Goal: Information Seeking & Learning: Understand process/instructions

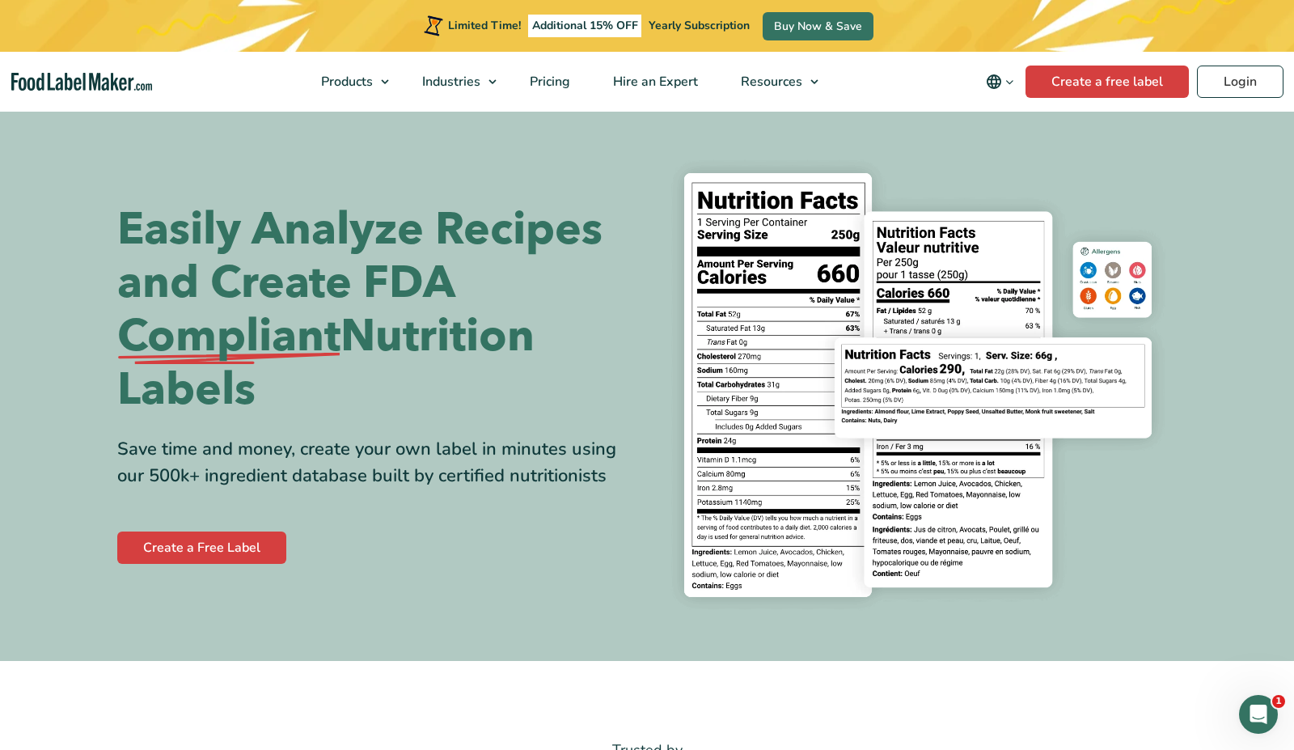
click at [552, 1] on div "Limited Time! Additional 15% OFF Yearly Subscription Buy Now & Save" at bounding box center [648, 26] width 454 height 52
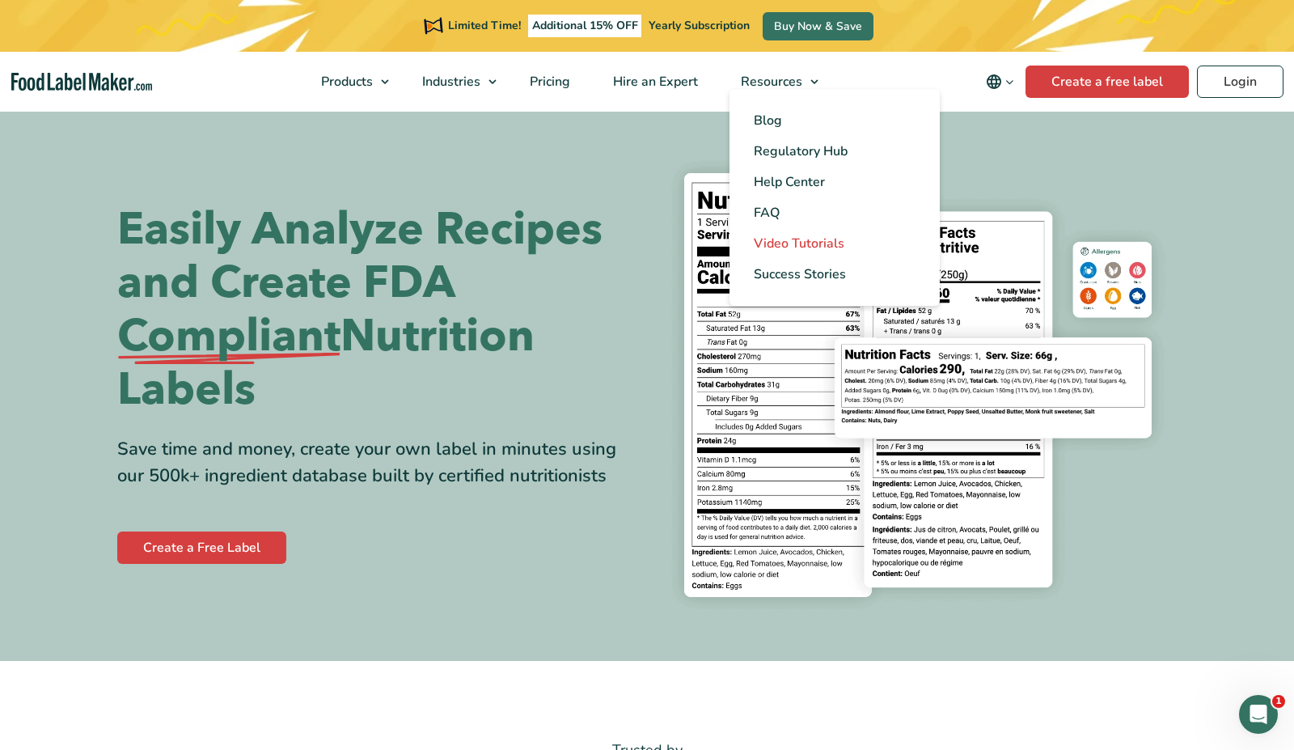
click at [795, 243] on span "Video Tutorials" at bounding box center [799, 244] width 91 height 18
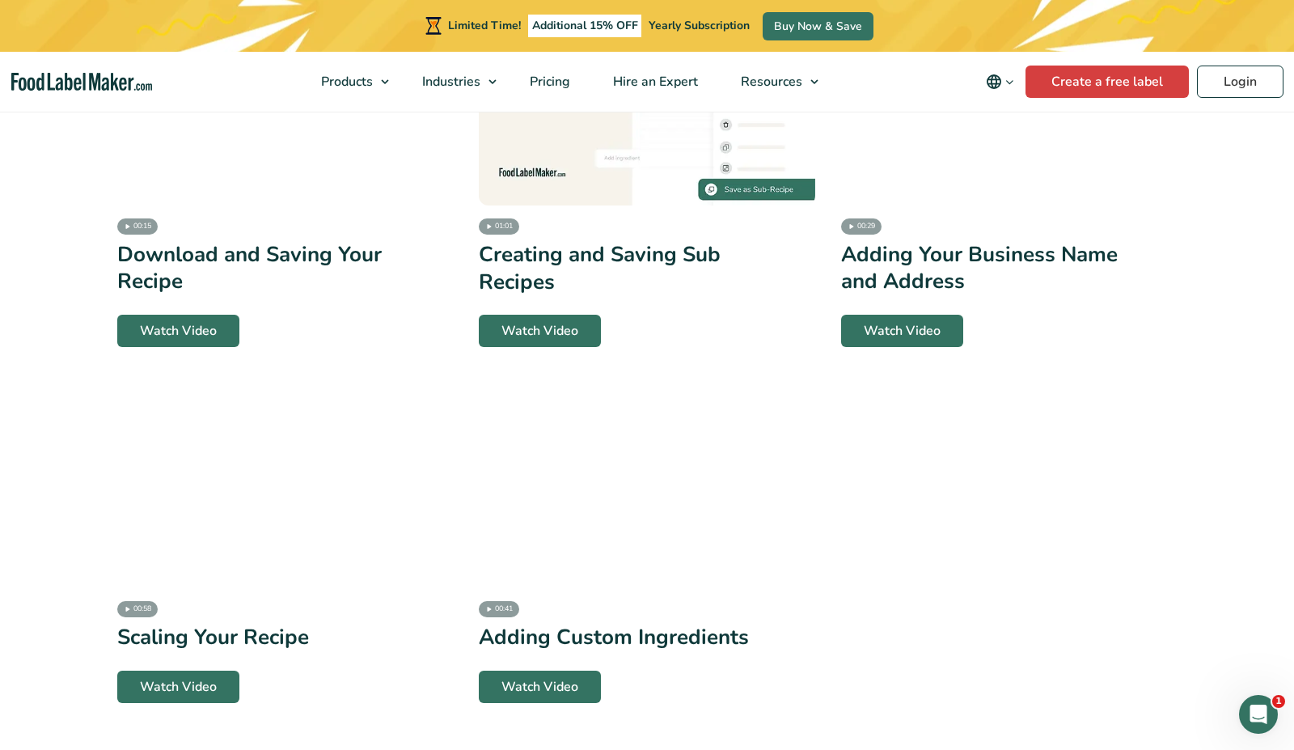
scroll to position [3333, 0]
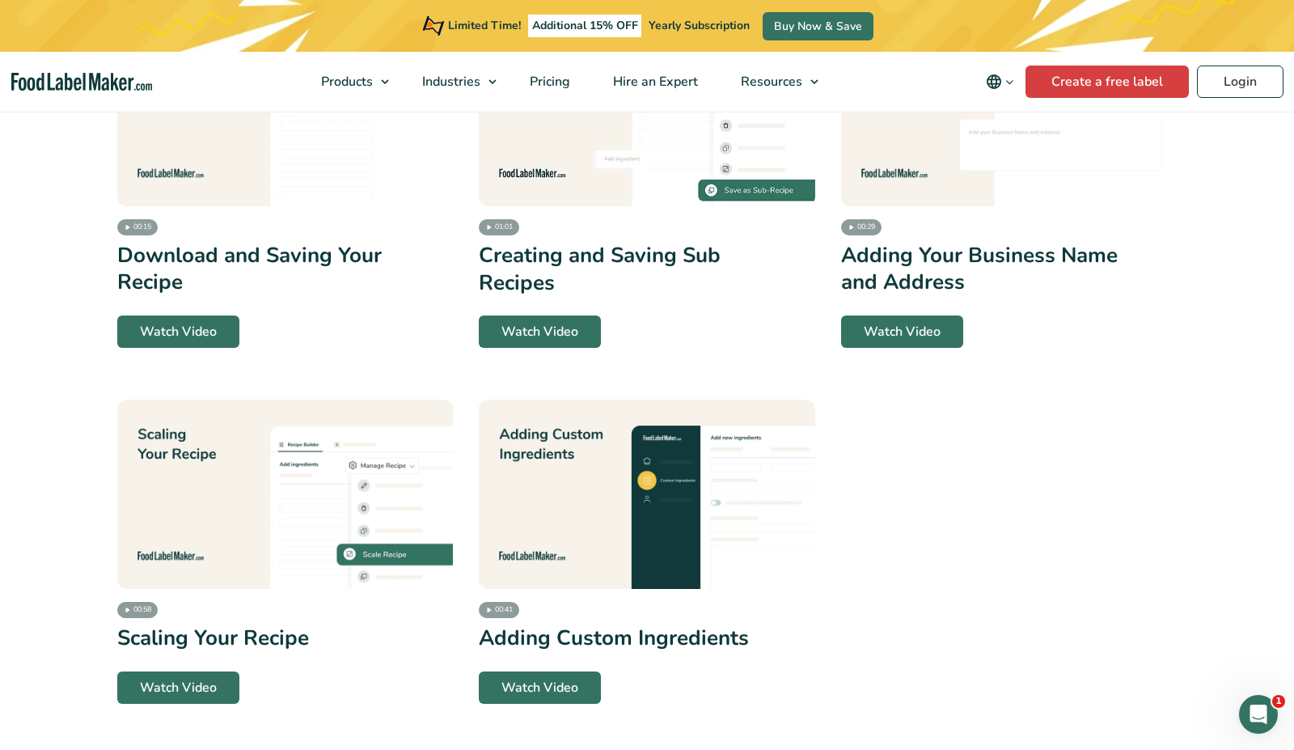
click at [674, 500] on img at bounding box center [647, 494] width 336 height 189
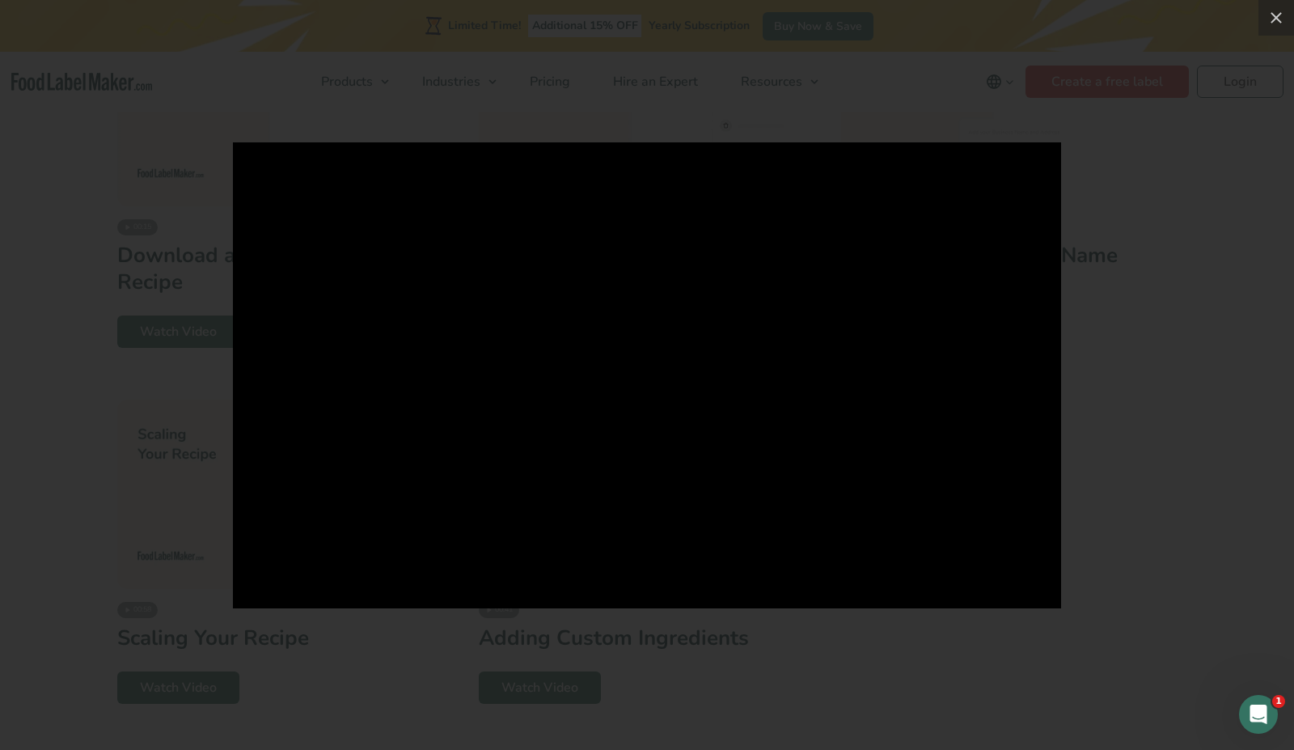
click at [1116, 298] on div at bounding box center [647, 375] width 1294 height 750
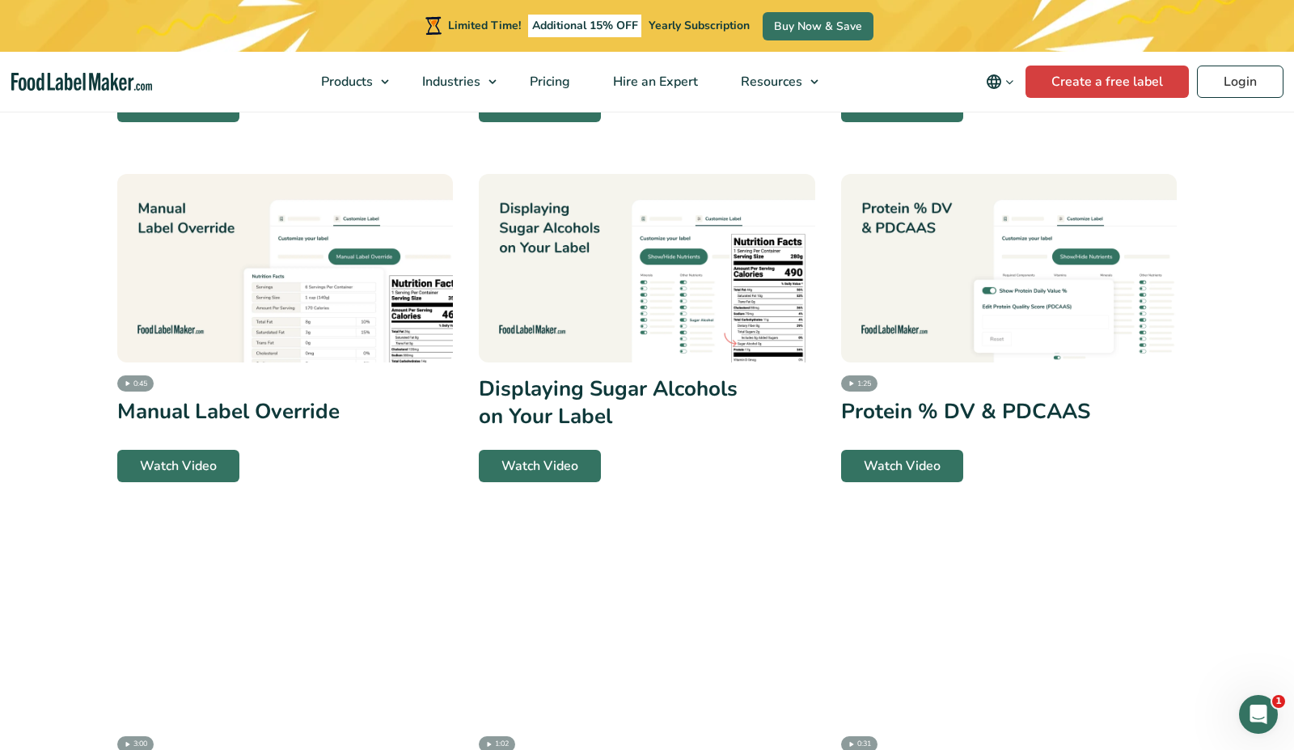
scroll to position [1697, 0]
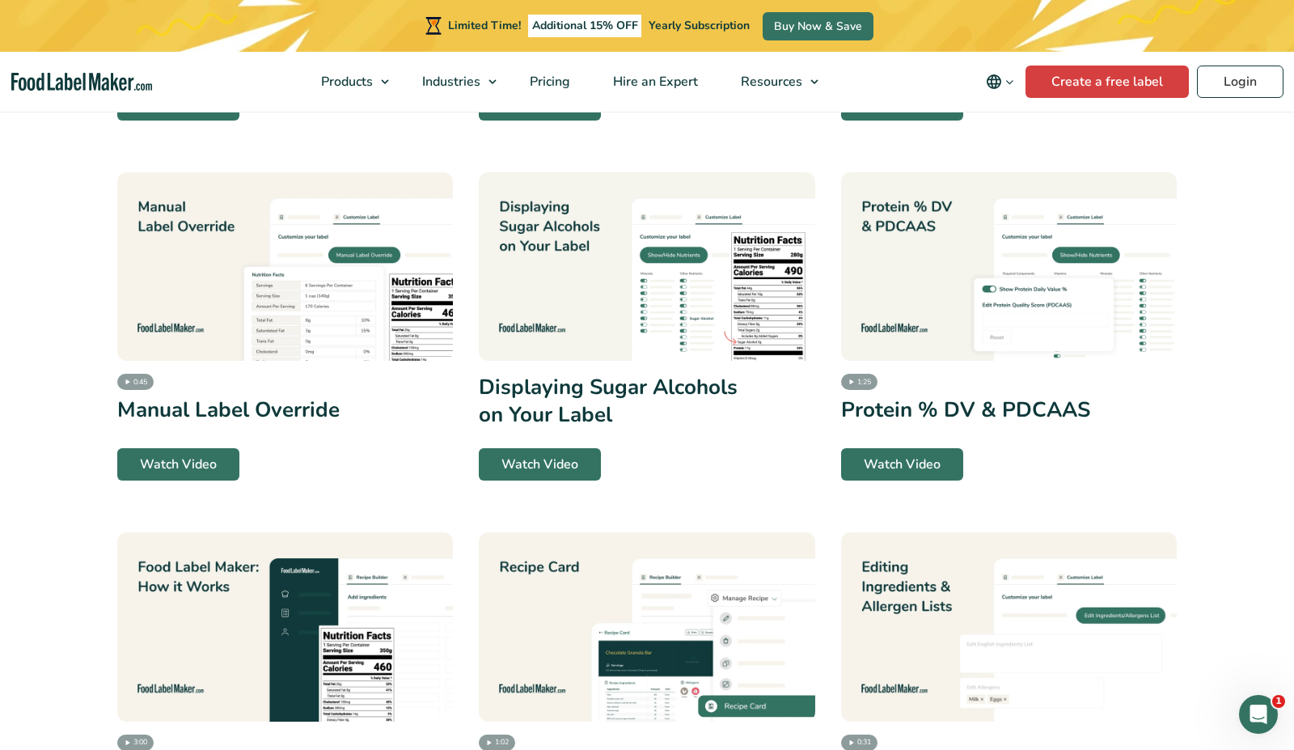
click at [975, 296] on img at bounding box center [1009, 266] width 336 height 189
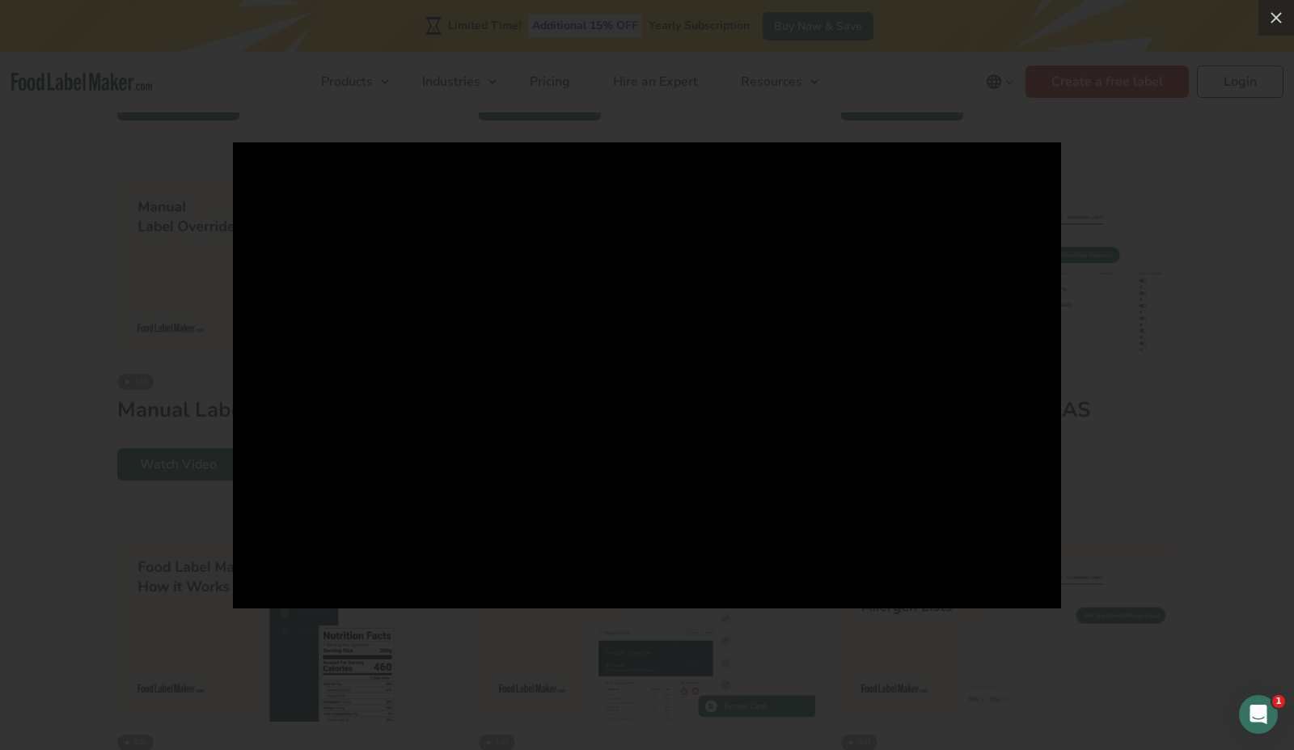
click at [1106, 252] on div at bounding box center [647, 375] width 1294 height 750
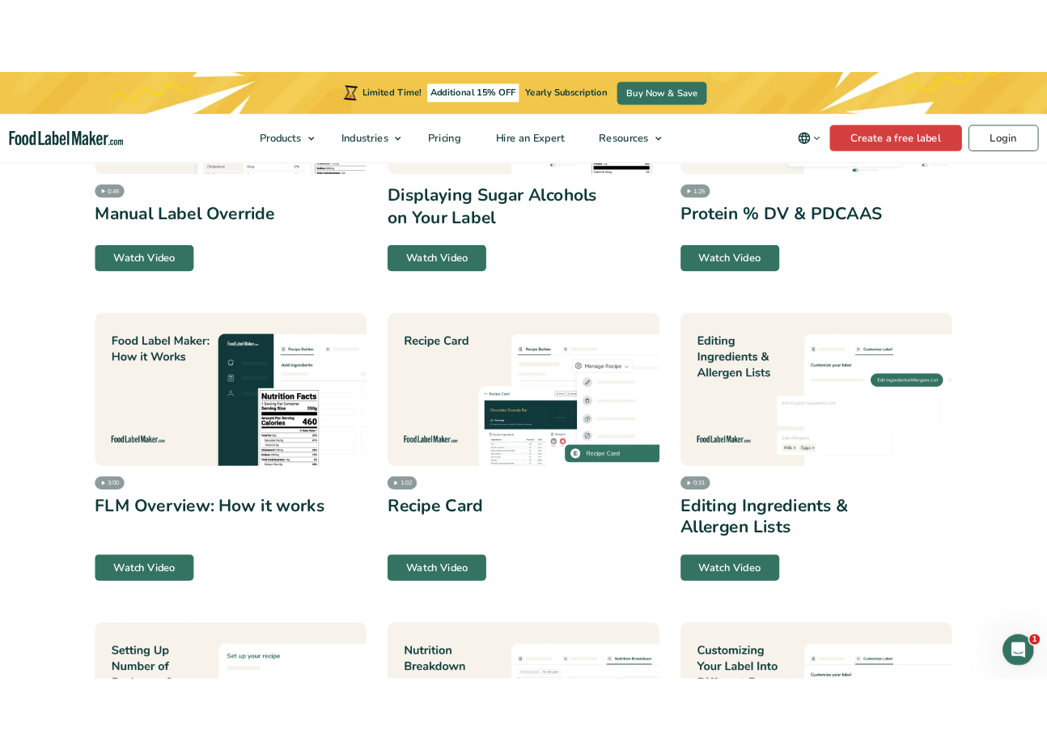
scroll to position [1932, 0]
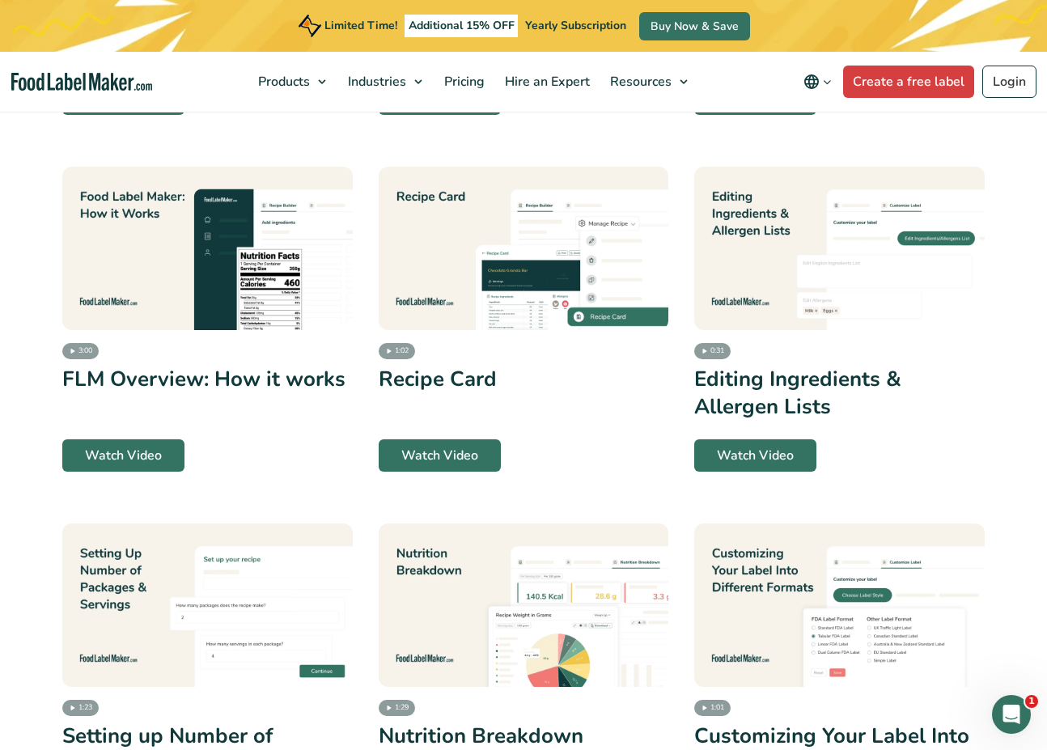
click at [147, 298] on img at bounding box center [207, 248] width 290 height 163
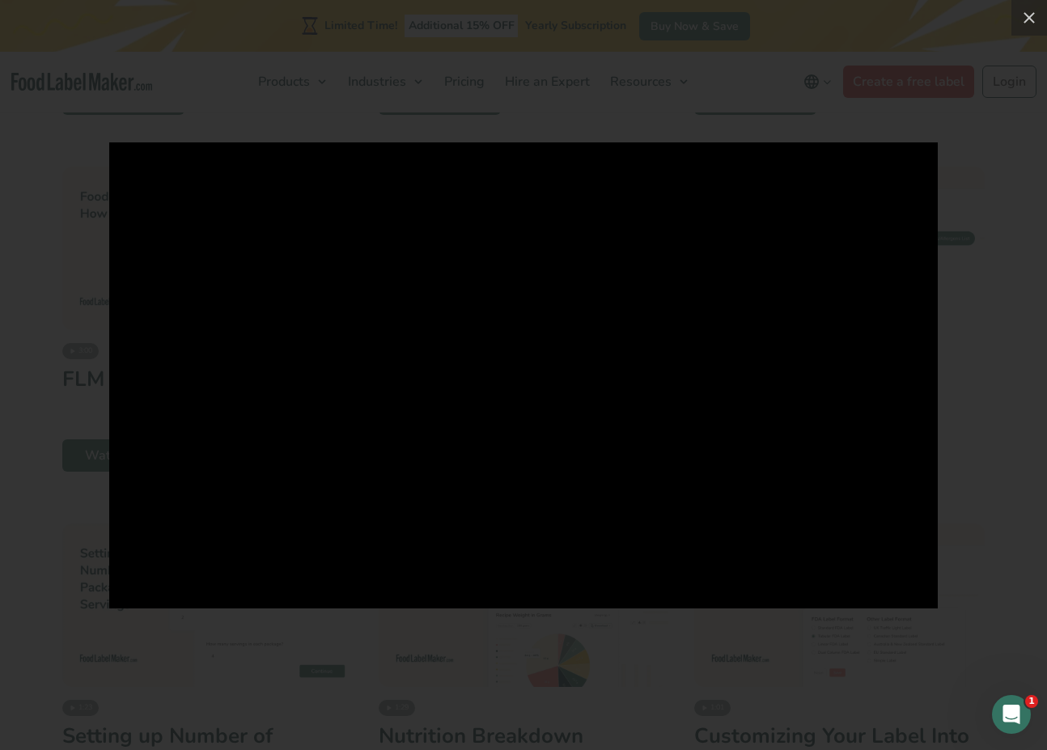
click at [988, 286] on div at bounding box center [523, 375] width 1047 height 750
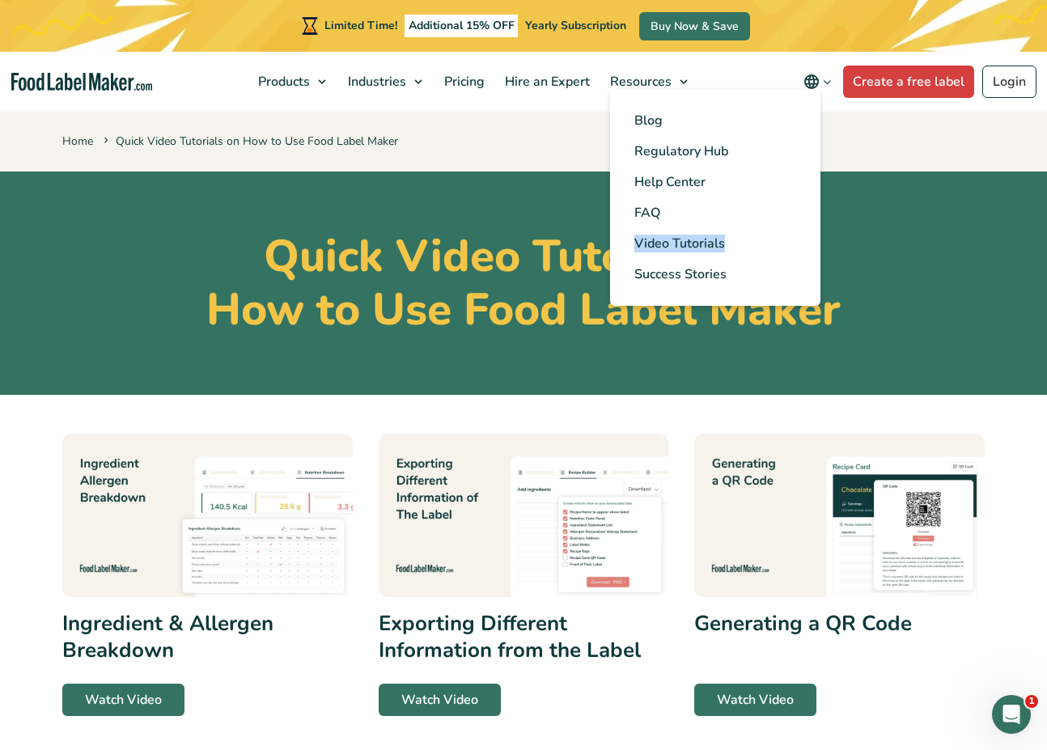
scroll to position [0, 0]
click at [666, 273] on span "Success Stories" at bounding box center [680, 274] width 92 height 18
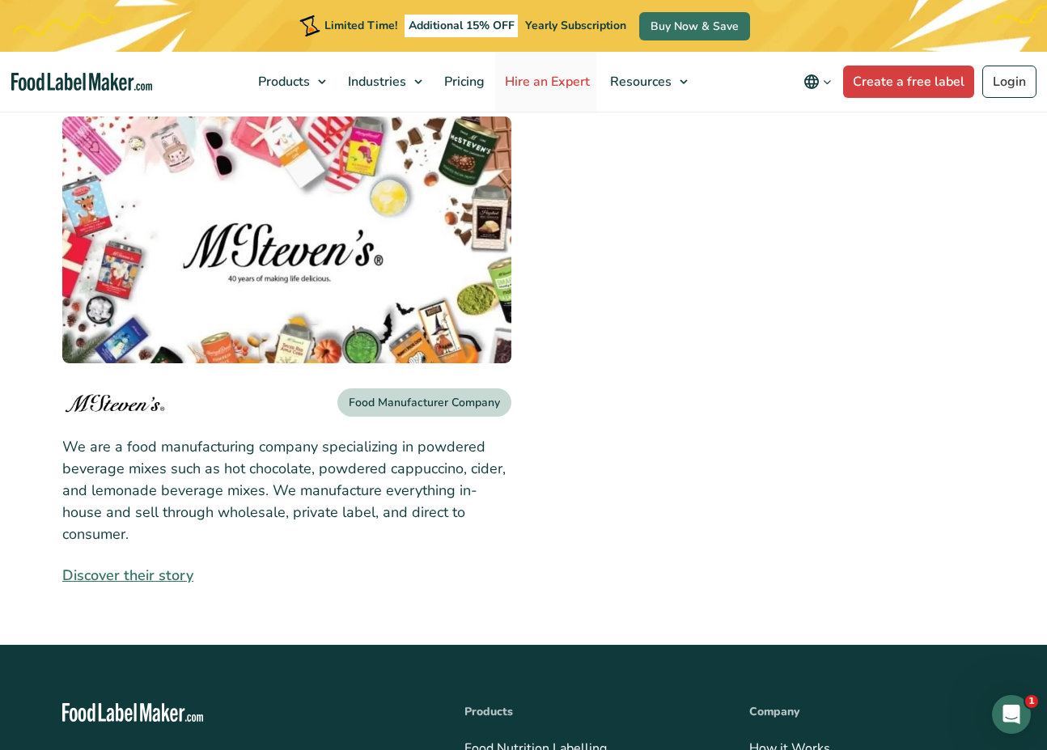
scroll to position [1360, 0]
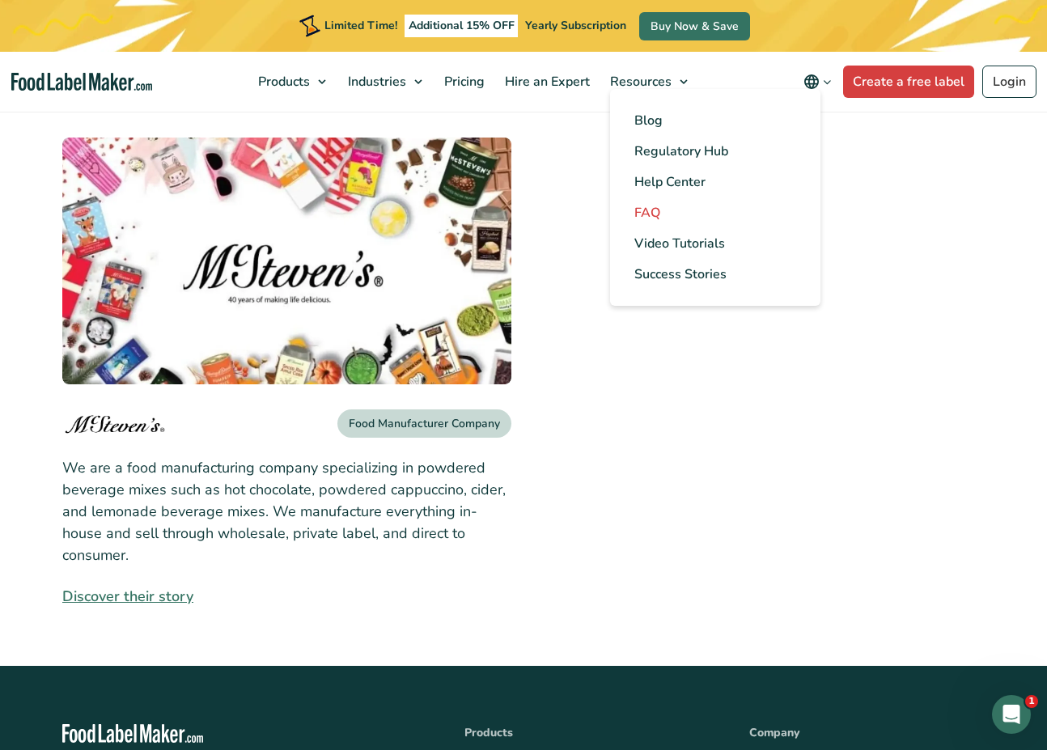
click at [653, 200] on link "FAQ" at bounding box center [715, 212] width 210 height 31
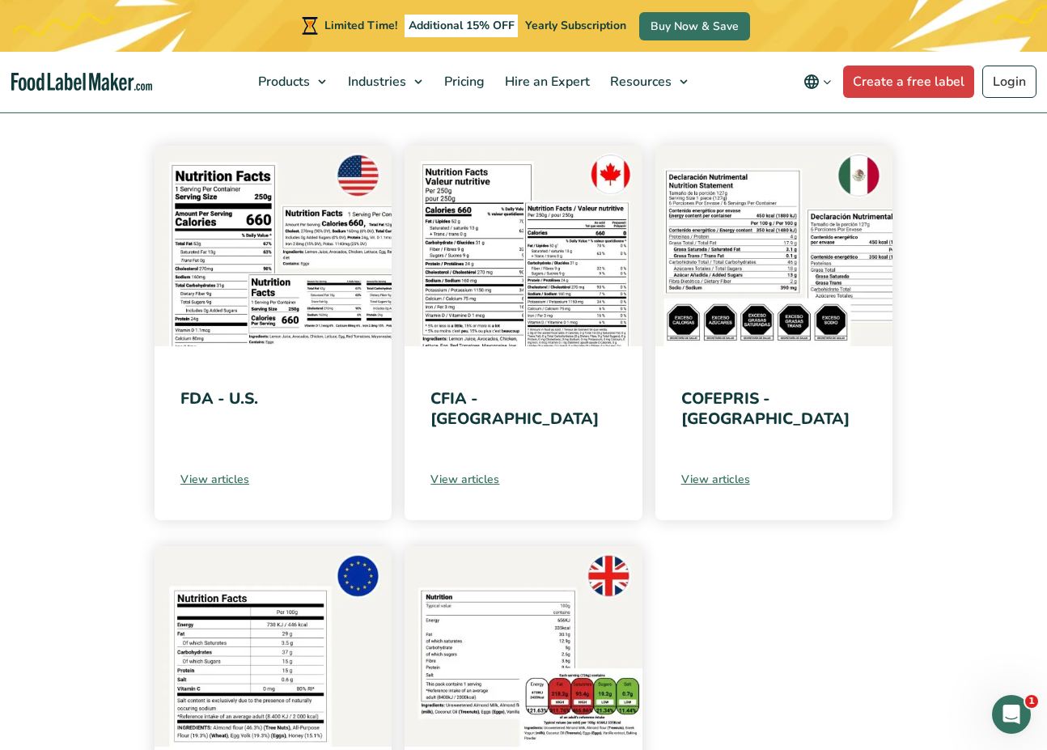
click at [307, 309] on img at bounding box center [272, 246] width 237 height 201
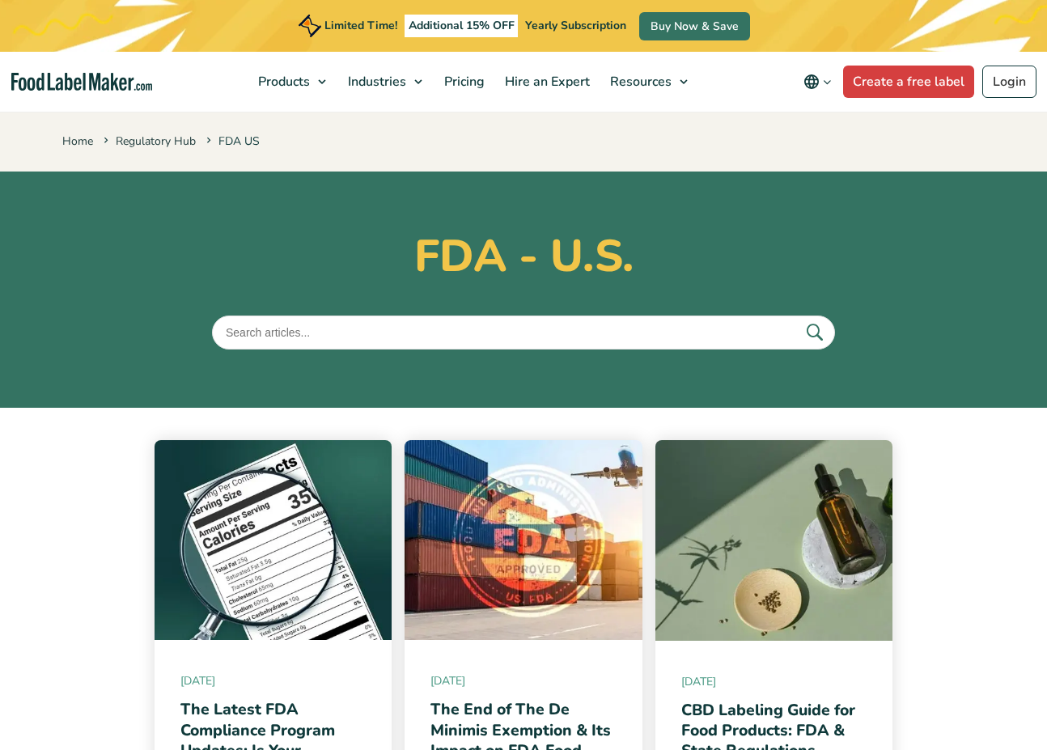
scroll to position [315, 0]
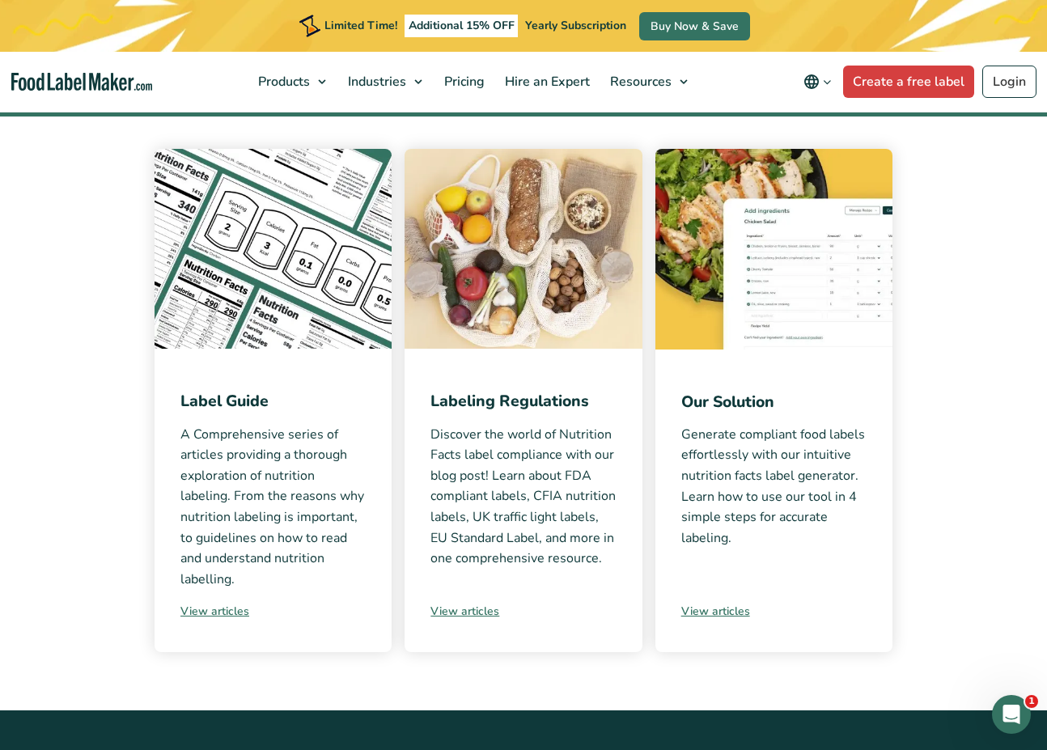
scroll to position [125, 0]
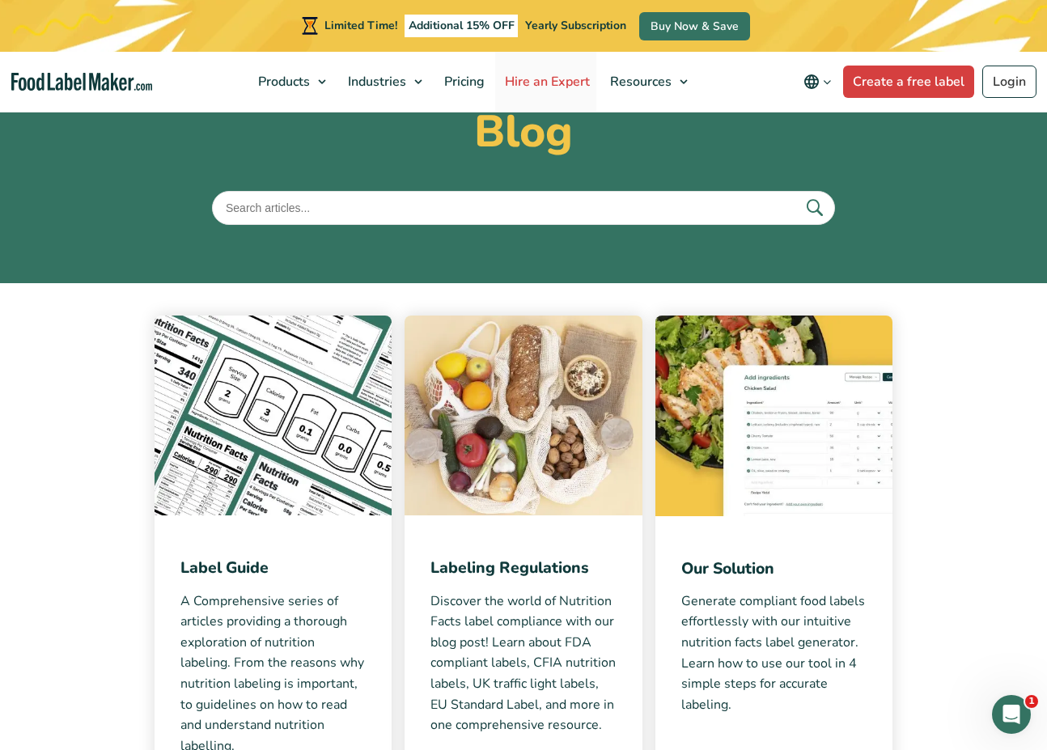
click at [572, 78] on span "Hire an Expert" at bounding box center [545, 82] width 91 height 18
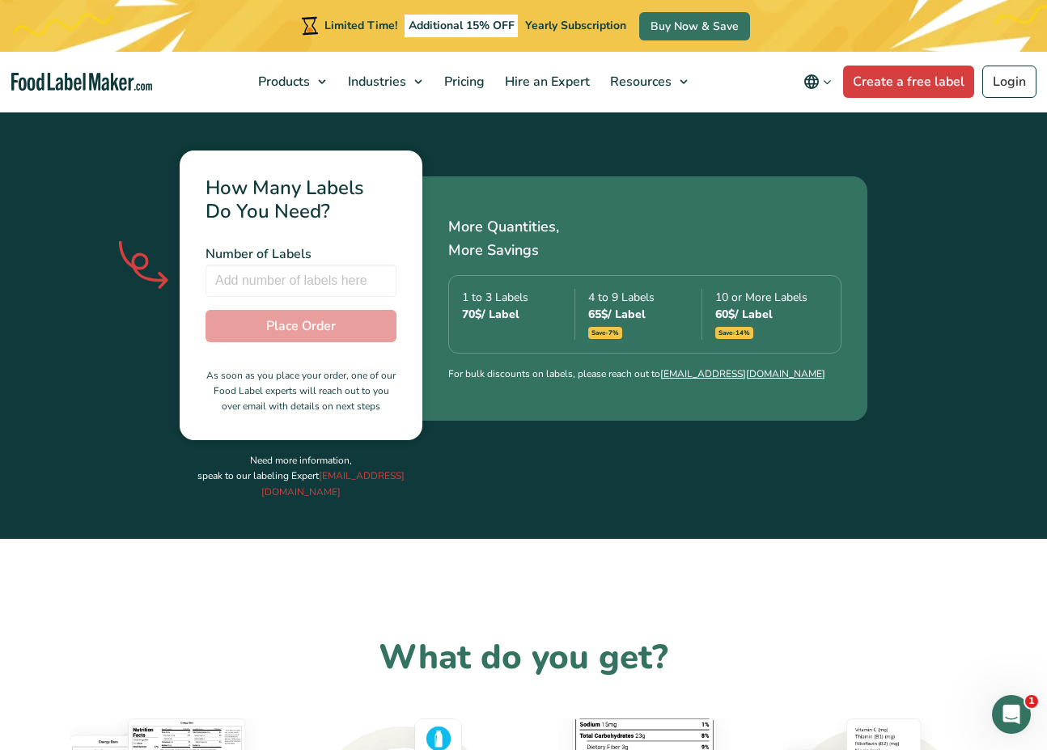
scroll to position [617, 0]
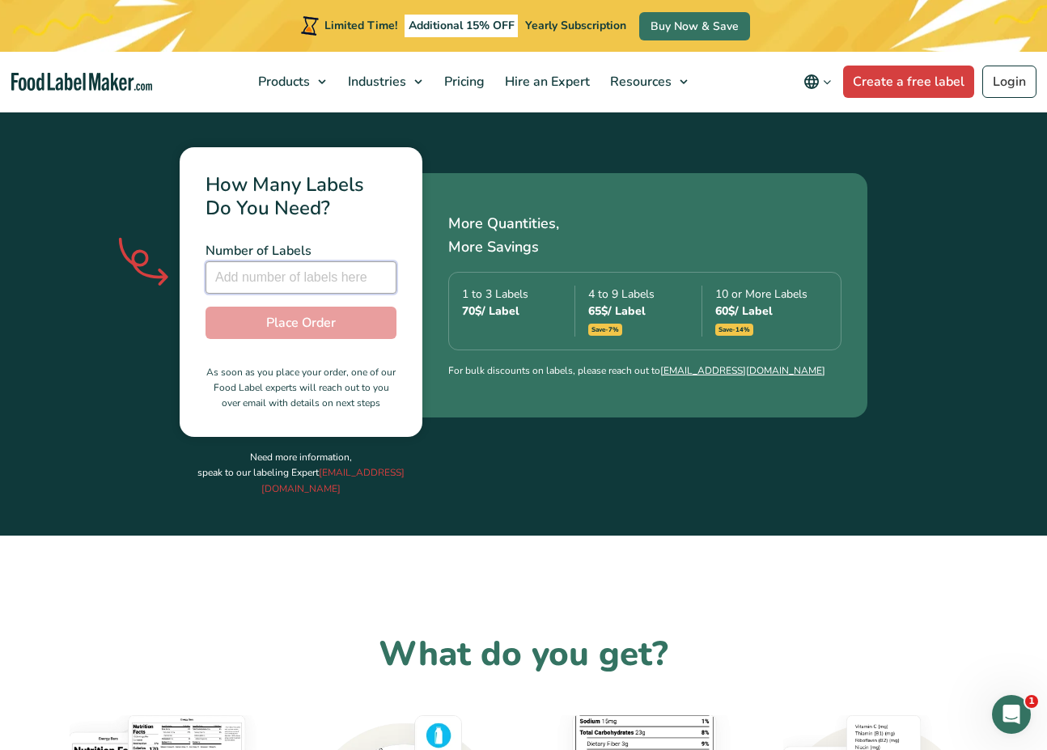
click at [286, 261] on input "number" at bounding box center [300, 277] width 191 height 32
type input "2"
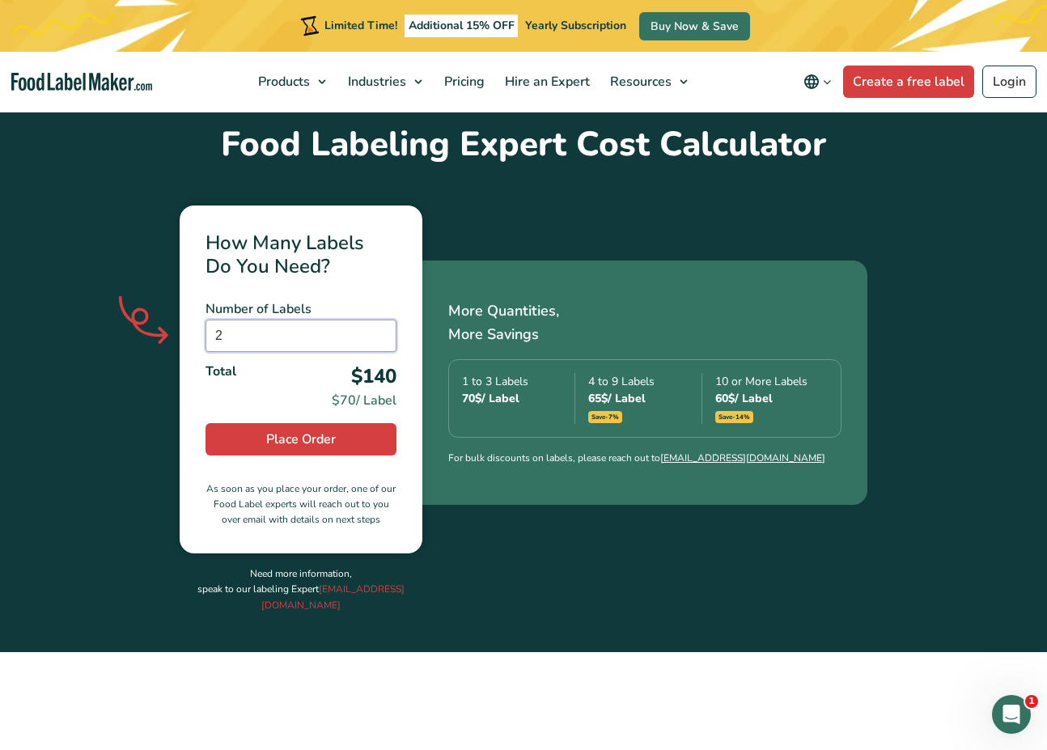
scroll to position [551, 0]
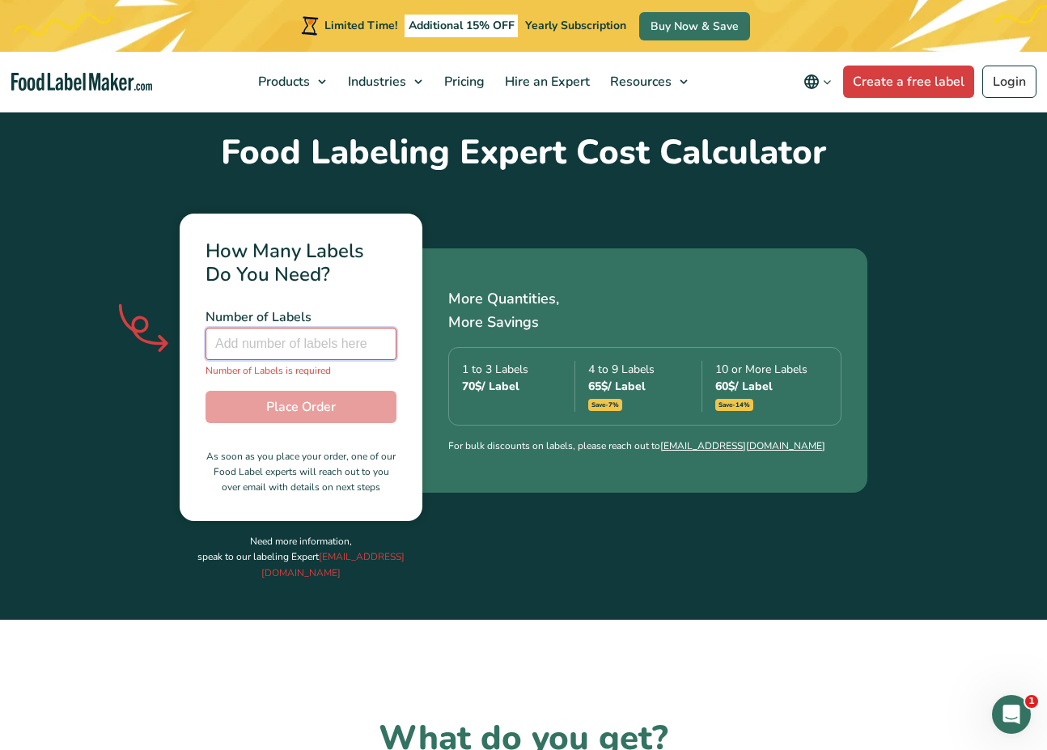
type input "5"
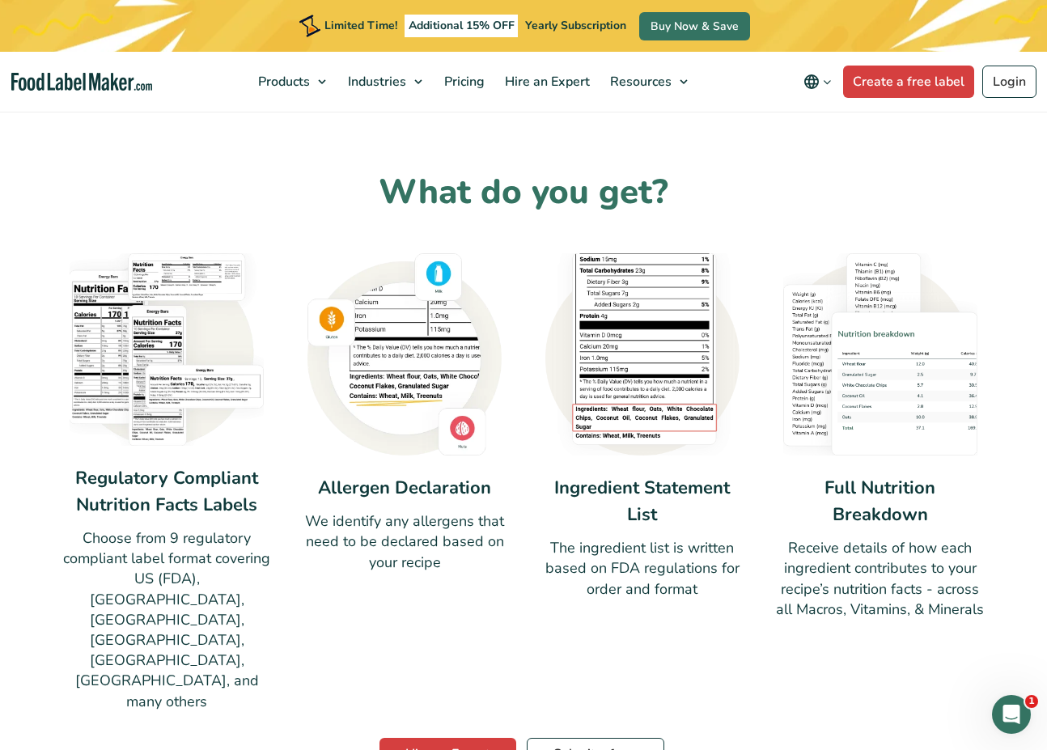
scroll to position [1144, 0]
